Goal: Transaction & Acquisition: Purchase product/service

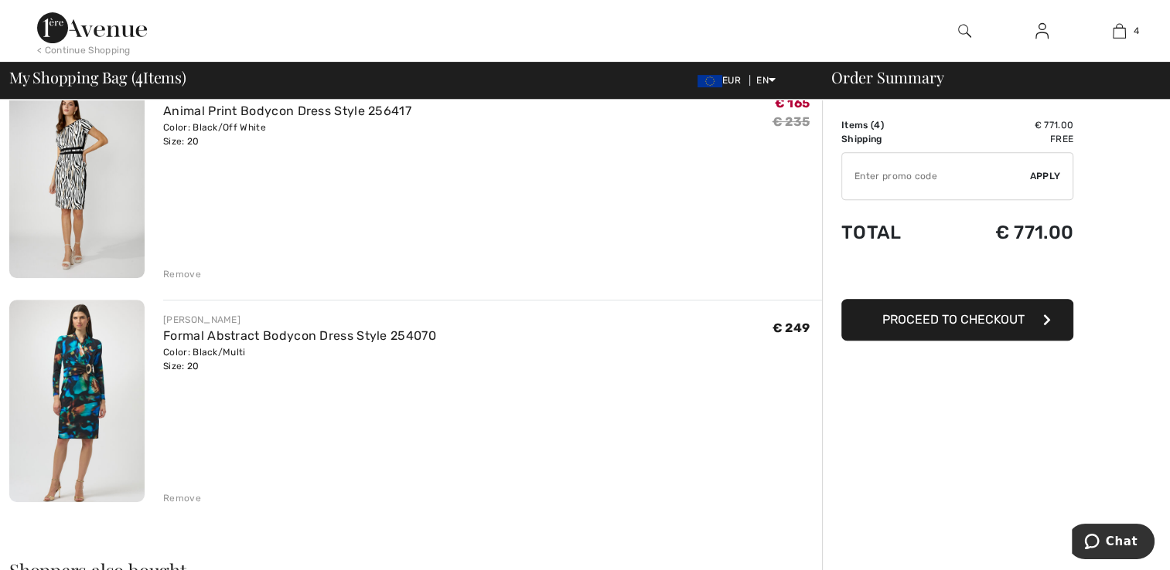
scroll to position [618, 0]
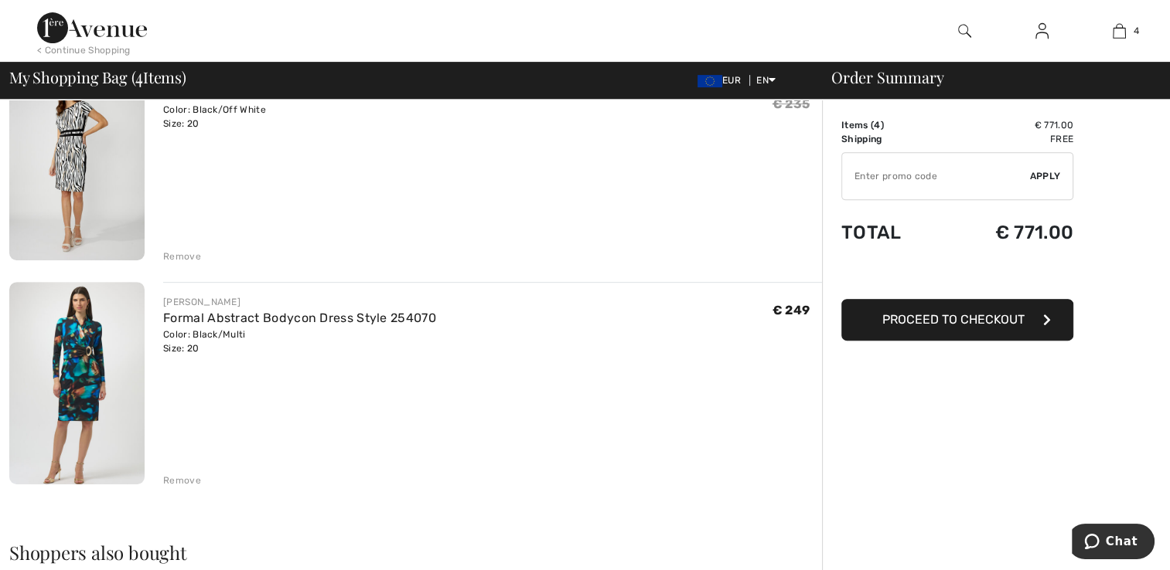
click at [181, 258] on div "Remove" at bounding box center [182, 257] width 38 height 14
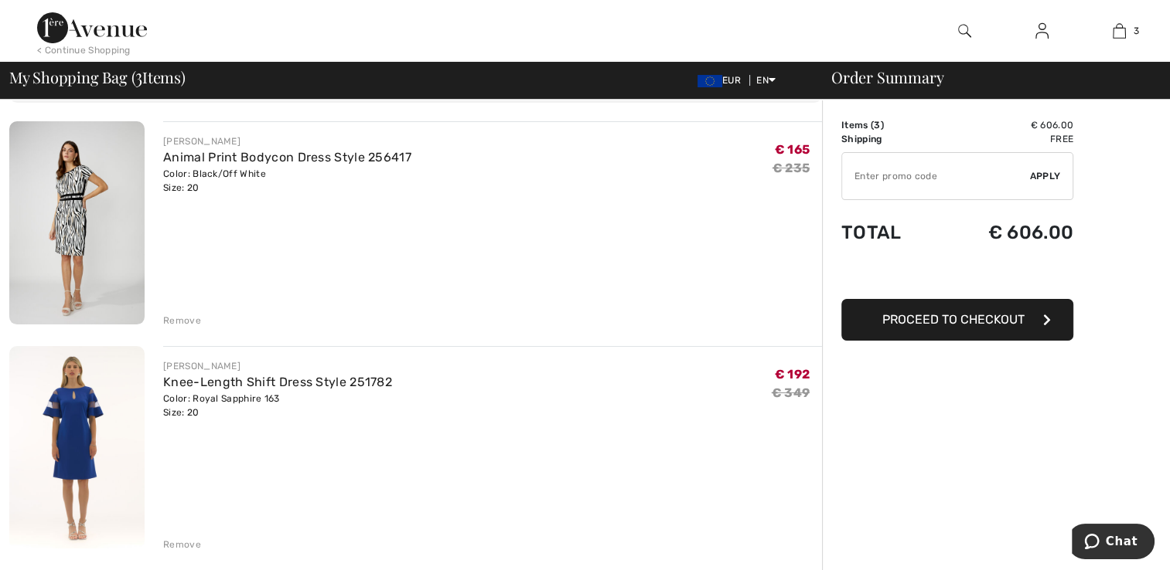
scroll to position [56, 0]
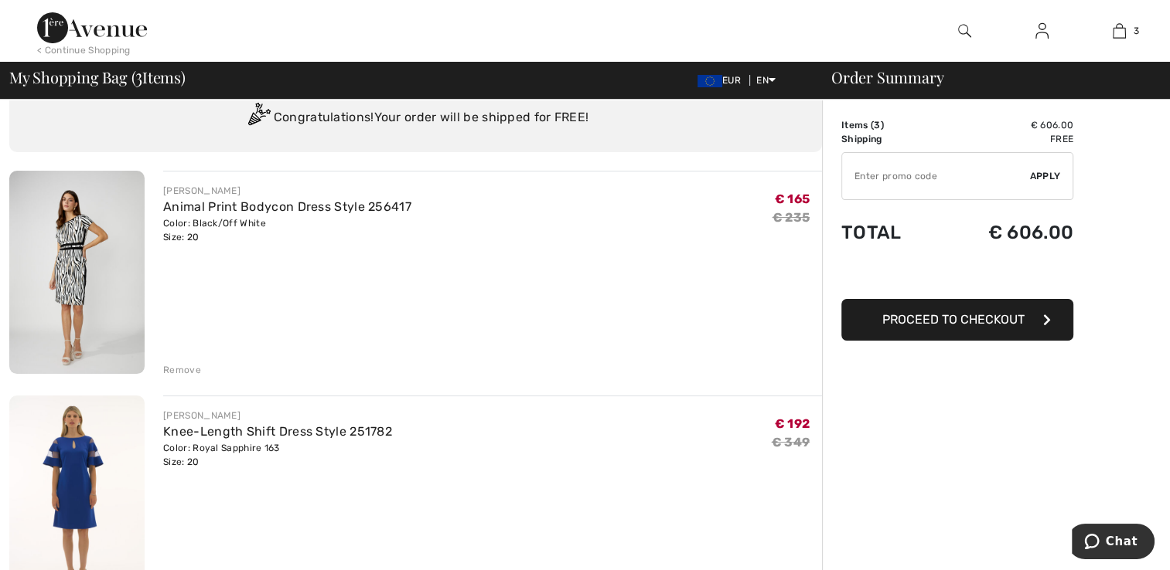
click at [78, 277] on img at bounding box center [76, 272] width 135 height 203
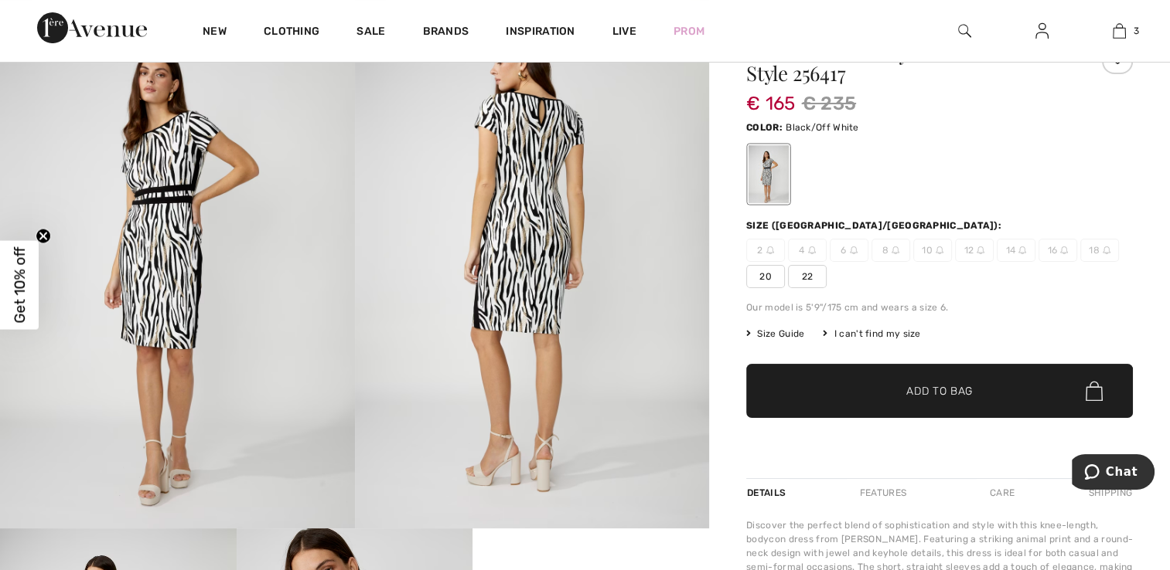
scroll to position [77, 0]
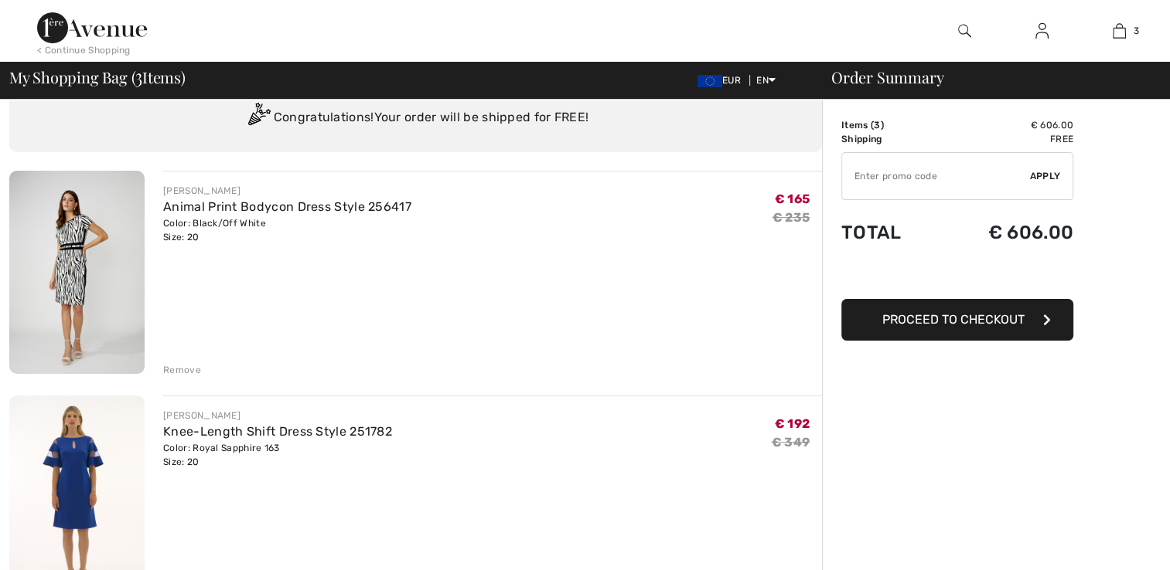
click at [77, 475] on img at bounding box center [76, 497] width 135 height 203
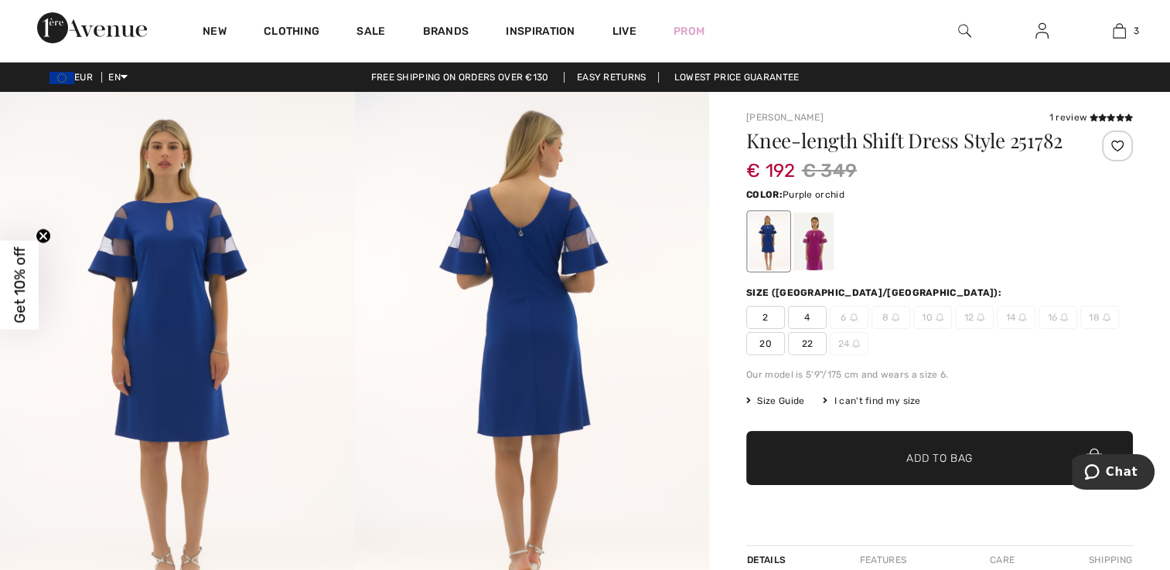
click at [810, 250] on div at bounding box center [813, 242] width 40 height 58
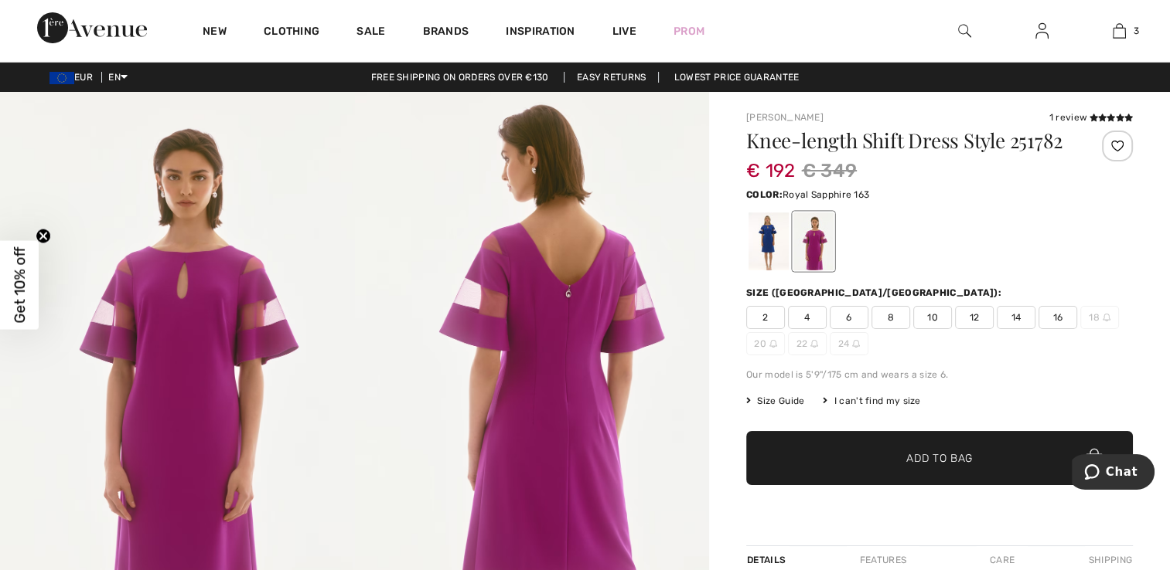
click at [770, 250] on div at bounding box center [768, 242] width 40 height 58
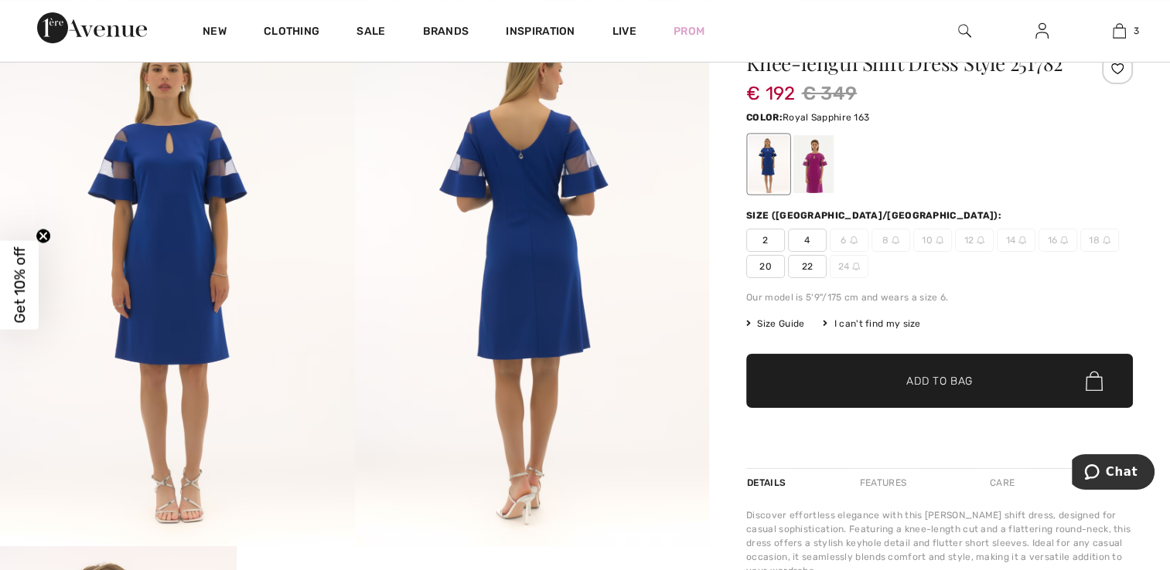
scroll to position [77, 0]
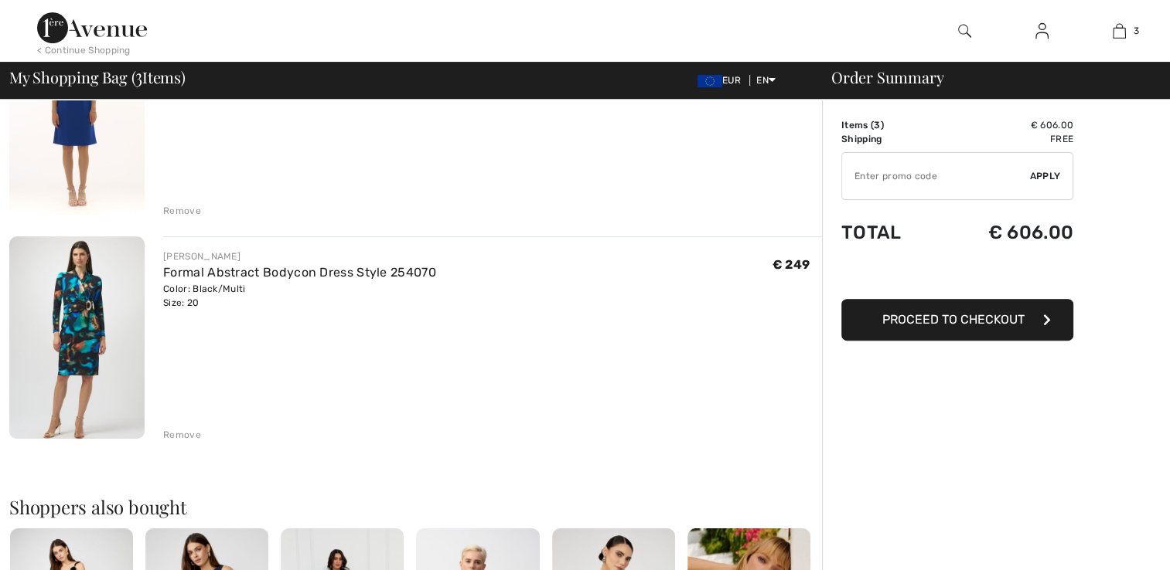
scroll to position [442, 0]
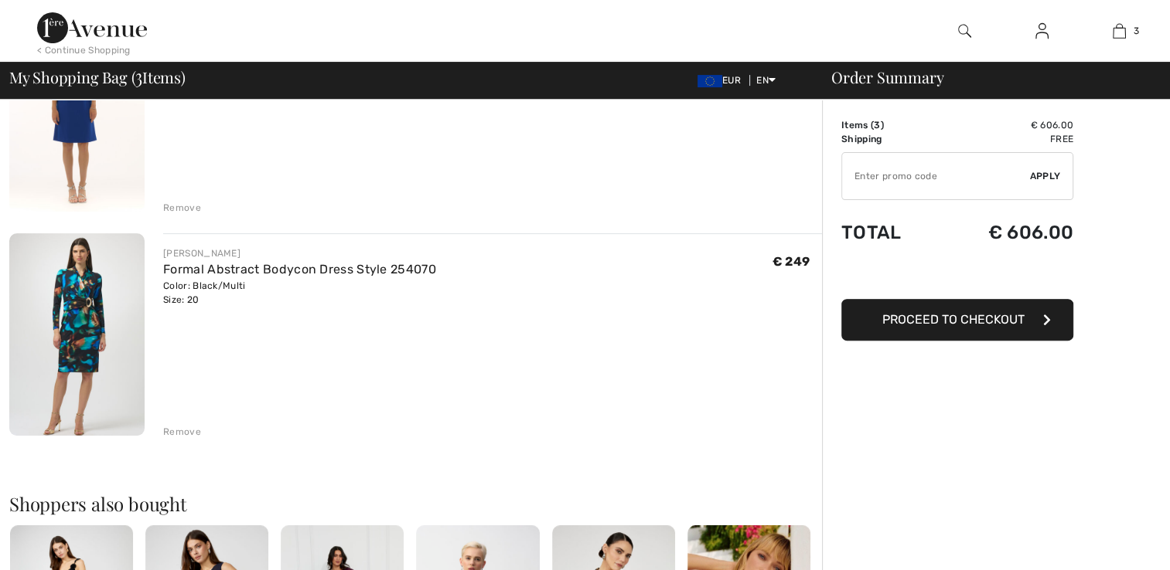
click at [81, 308] on img at bounding box center [76, 334] width 135 height 203
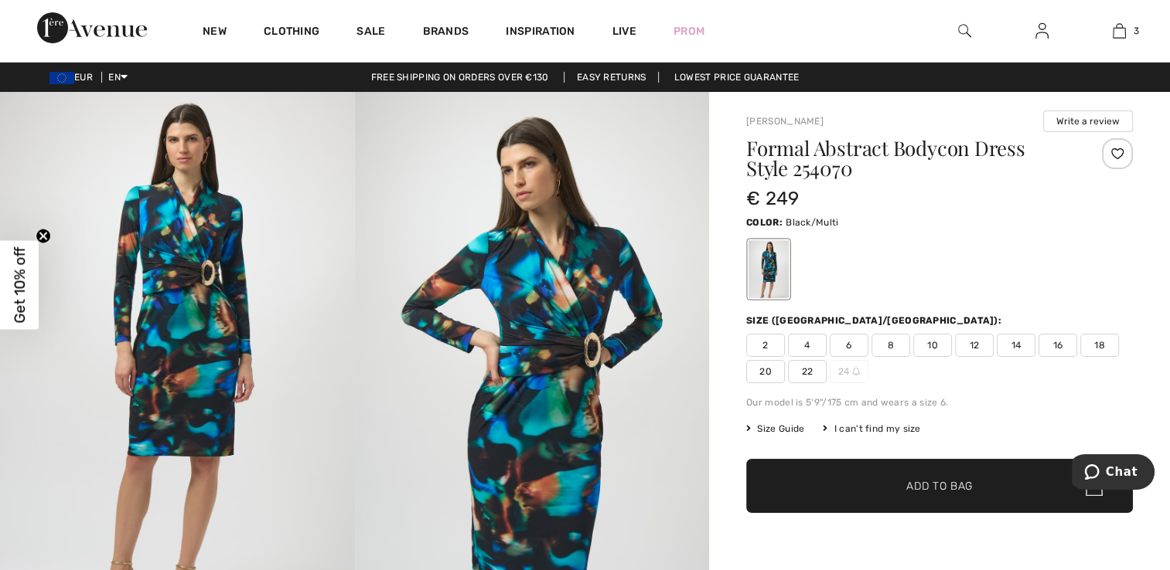
click at [778, 431] on span "Size Guide" at bounding box center [775, 429] width 58 height 14
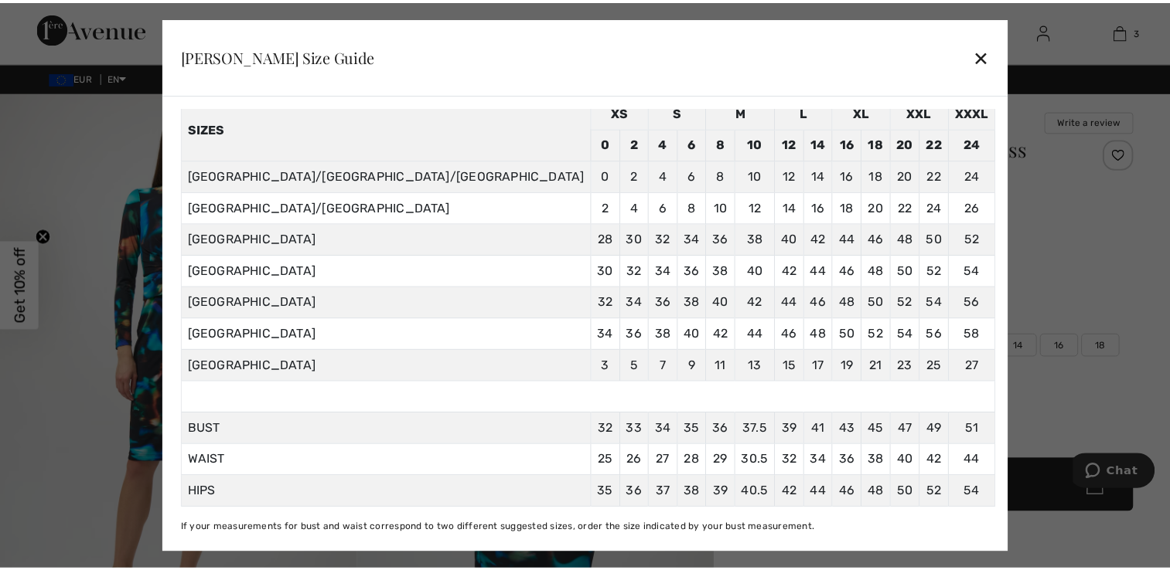
scroll to position [80, 0]
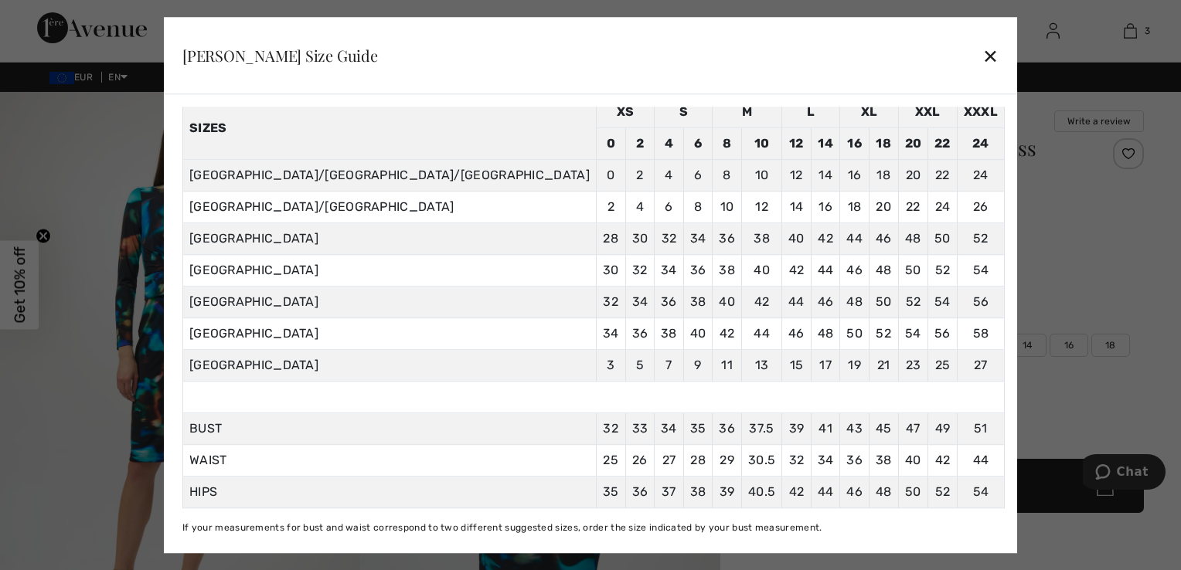
click at [982, 54] on div "✕" at bounding box center [990, 55] width 16 height 32
